Goal: Task Accomplishment & Management: Use online tool/utility

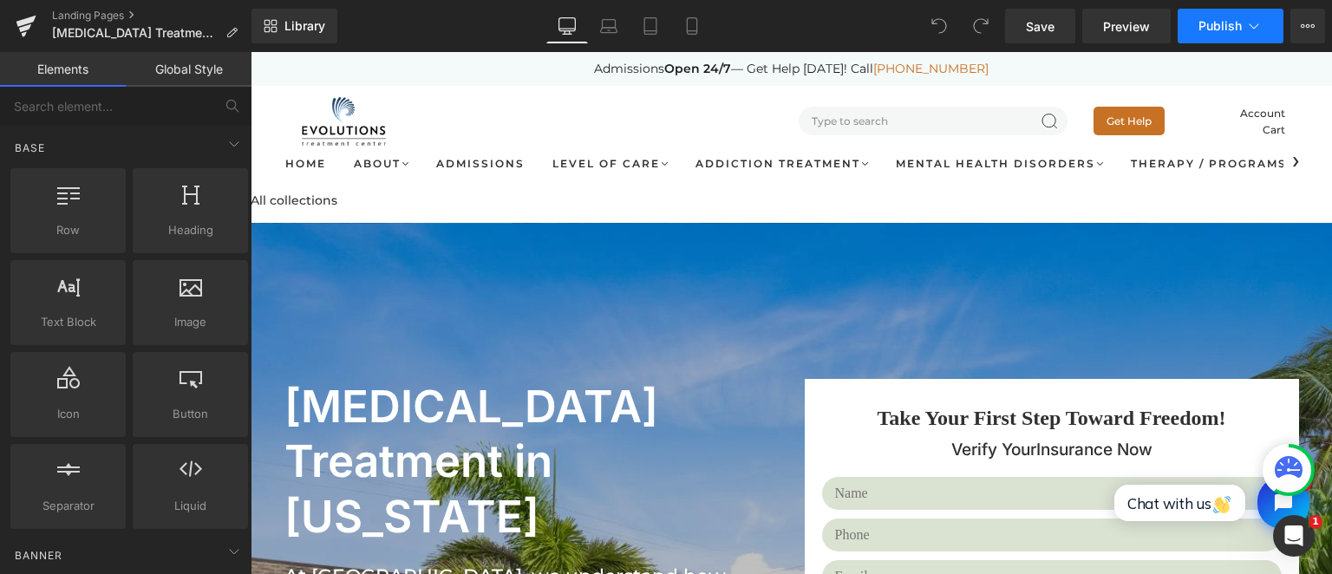
click at [1268, 24] on button "Publish" at bounding box center [1231, 26] width 106 height 35
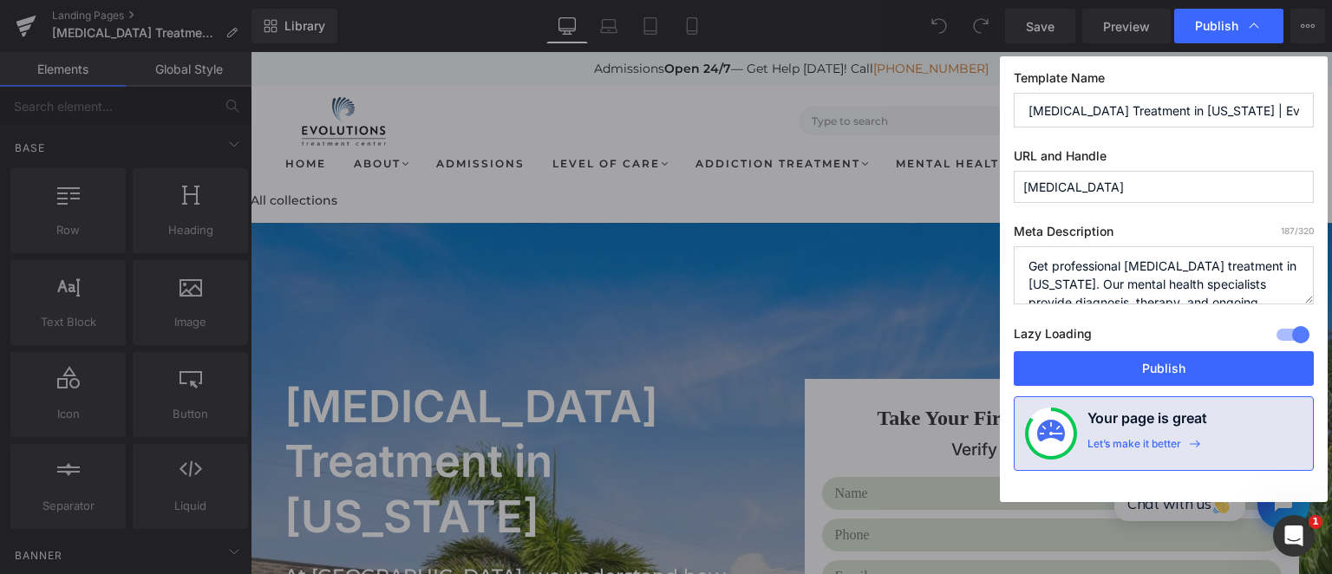
scroll to position [0, 113]
drag, startPoint x: 1226, startPoint y: 109, endPoint x: 1322, endPoint y: 123, distance: 97.3
click at [1314, 123] on input "Bipolar Disorder Treatment in Florida | Evolutions Treatment Center" at bounding box center [1164, 110] width 300 height 35
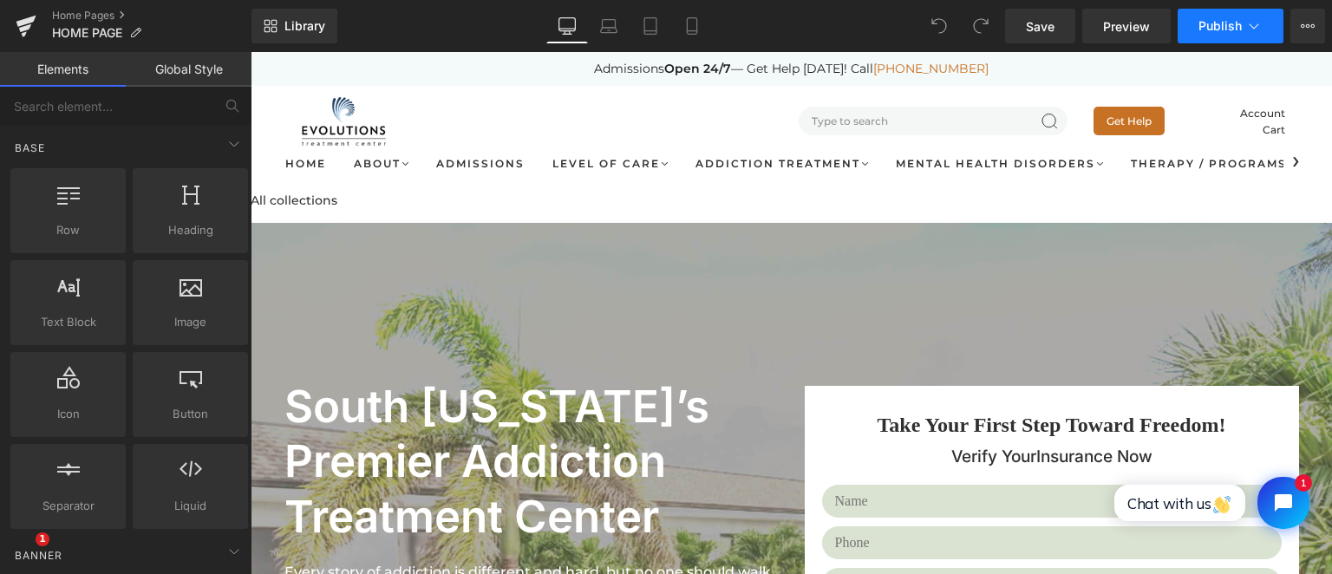
click at [1257, 26] on icon at bounding box center [1253, 25] width 17 height 17
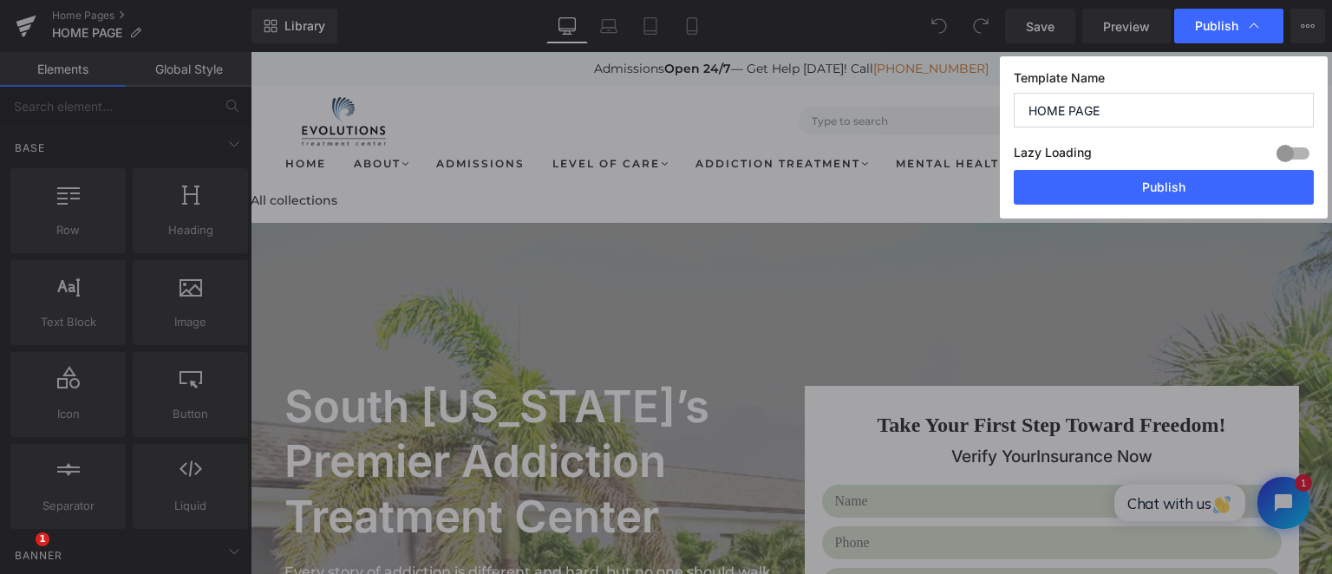
click at [1257, 26] on icon at bounding box center [1253, 25] width 17 height 17
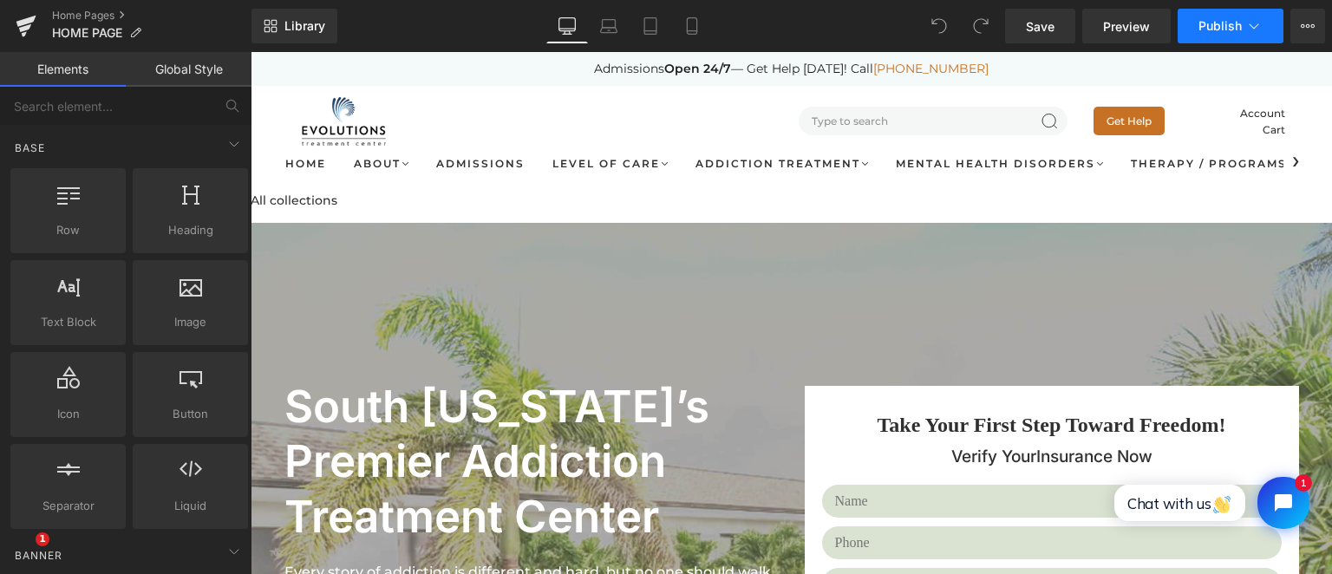
click at [1257, 26] on icon at bounding box center [1253, 25] width 17 height 17
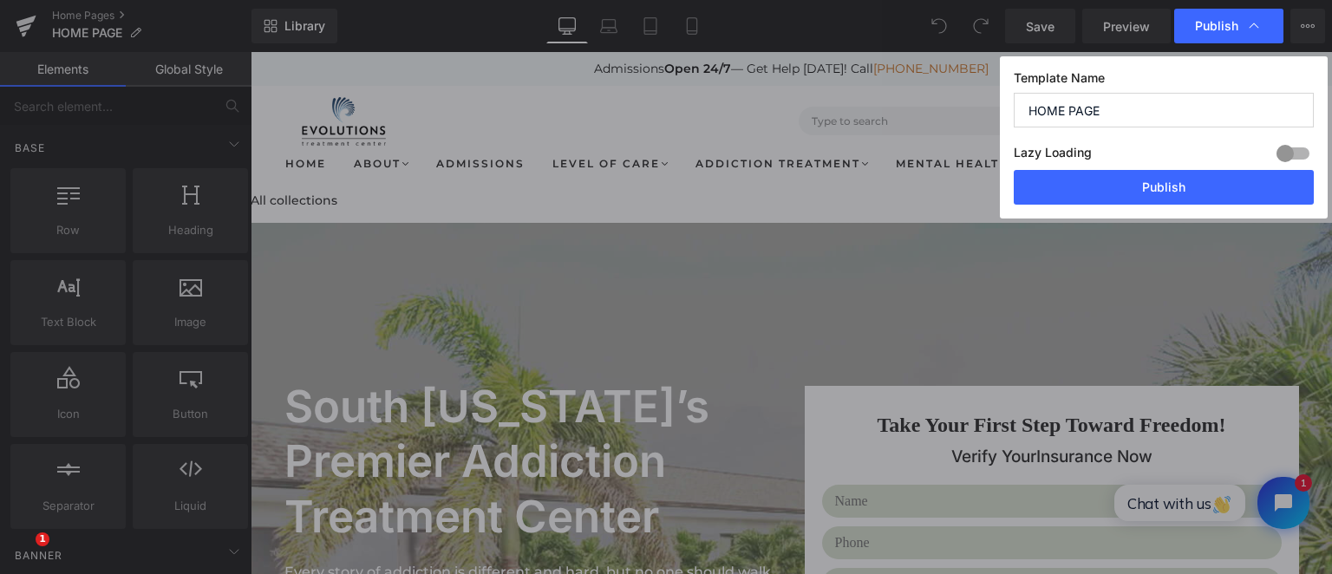
click at [1257, 26] on icon at bounding box center [1253, 25] width 17 height 17
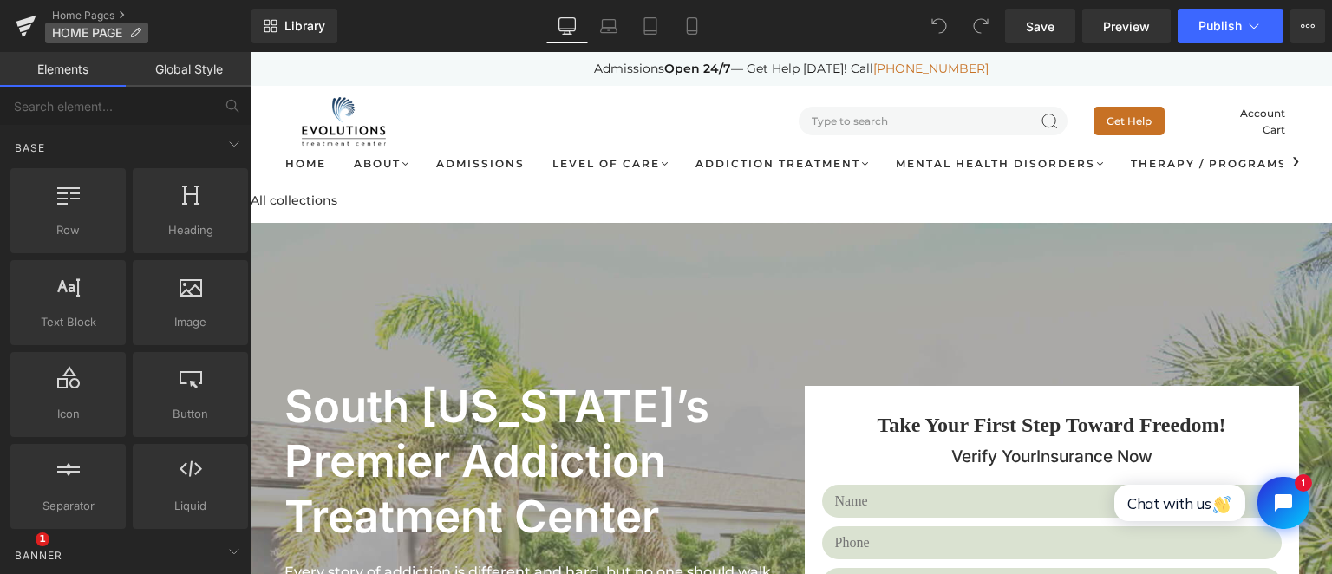
click at [143, 29] on p "HOME PAGE" at bounding box center [96, 33] width 103 height 21
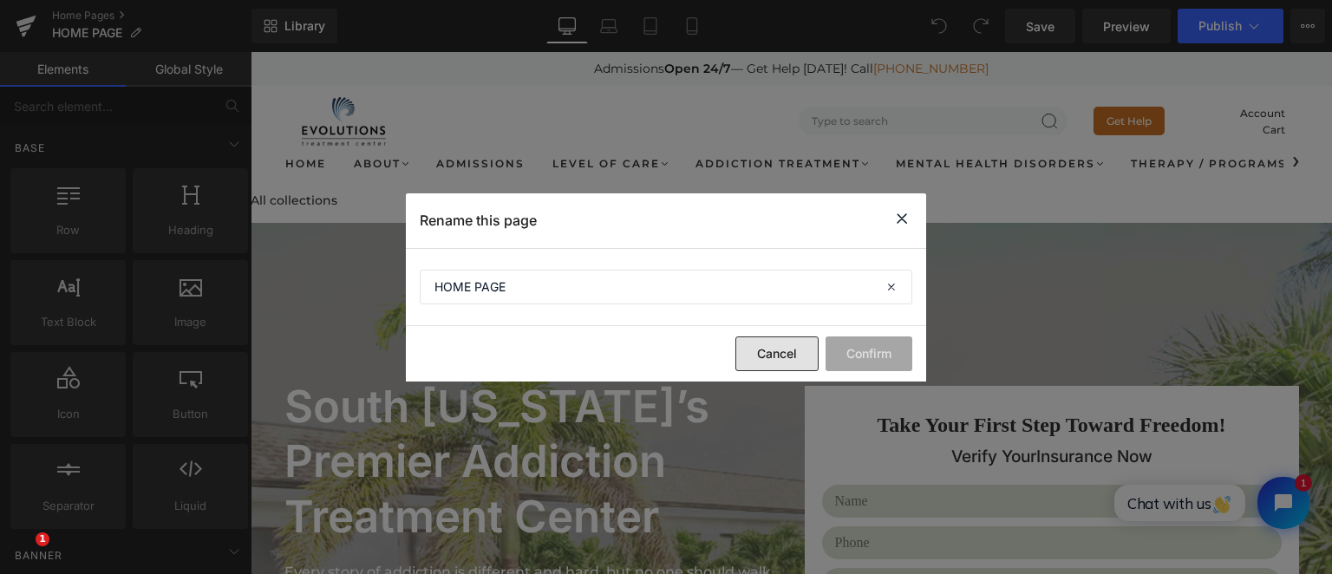
drag, startPoint x: 763, startPoint y: 360, endPoint x: 499, endPoint y: 304, distance: 269.6
click at [763, 360] on button "Cancel" at bounding box center [776, 353] width 83 height 35
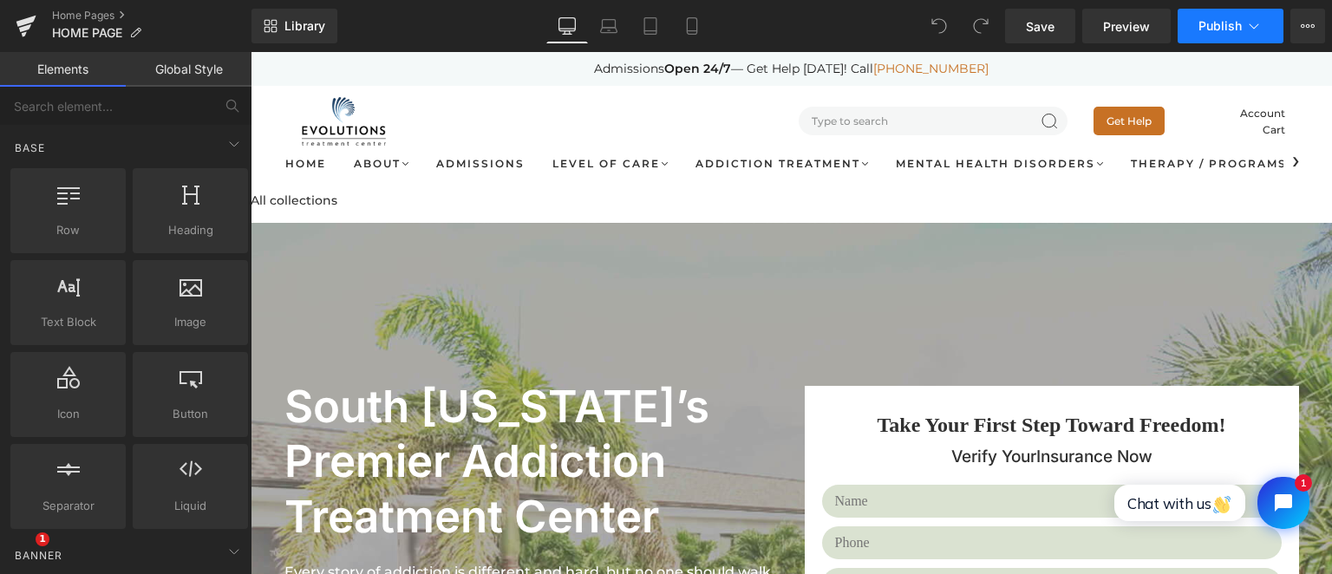
click at [1266, 33] on button "Publish" at bounding box center [1231, 26] width 106 height 35
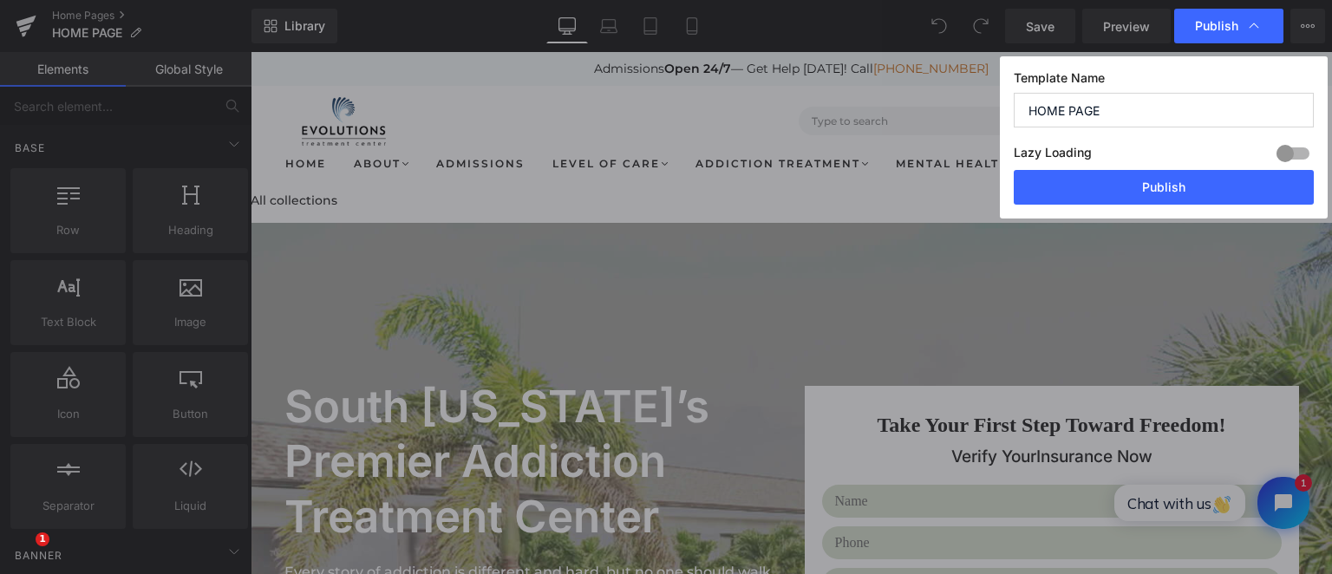
click at [1266, 33] on div "Publish" at bounding box center [1228, 26] width 109 height 35
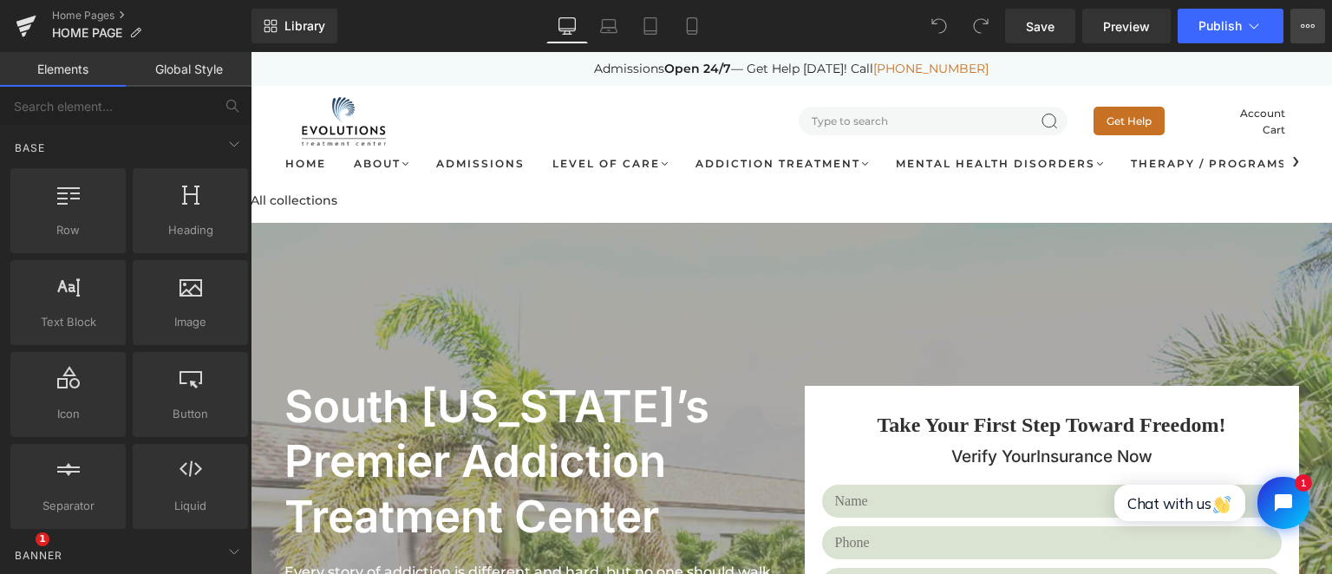
click at [1316, 33] on button "View Live Page View with current Template Save Template to Library Schedule Pub…" at bounding box center [1307, 26] width 35 height 35
